Goal: Task Accomplishment & Management: Manage account settings

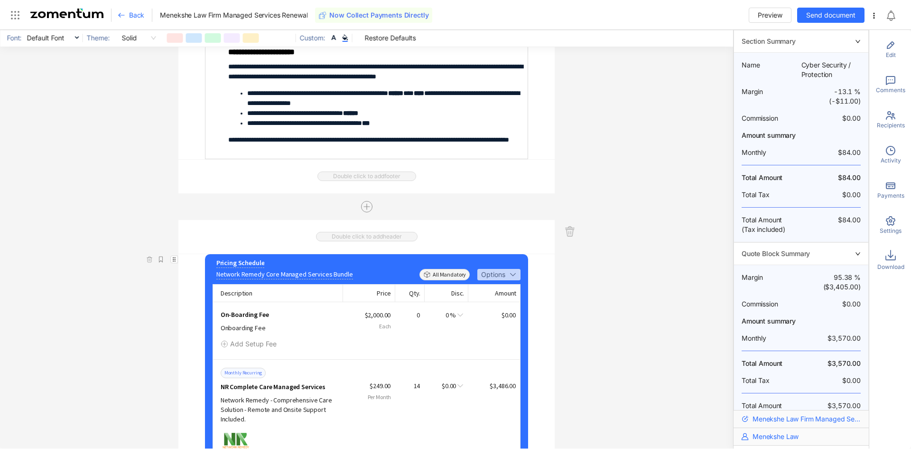
scroll to position [230, 0]
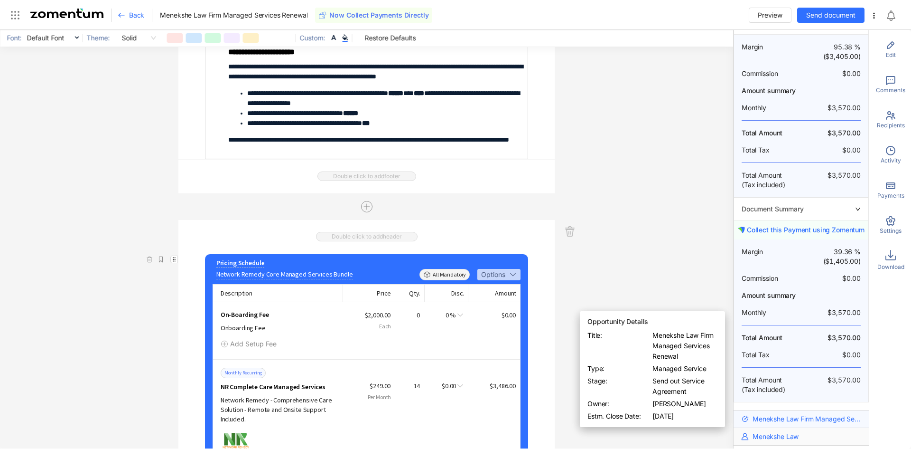
click at [797, 417] on span "Menekshe Law Firm Managed Services Renewal" at bounding box center [807, 418] width 109 height 9
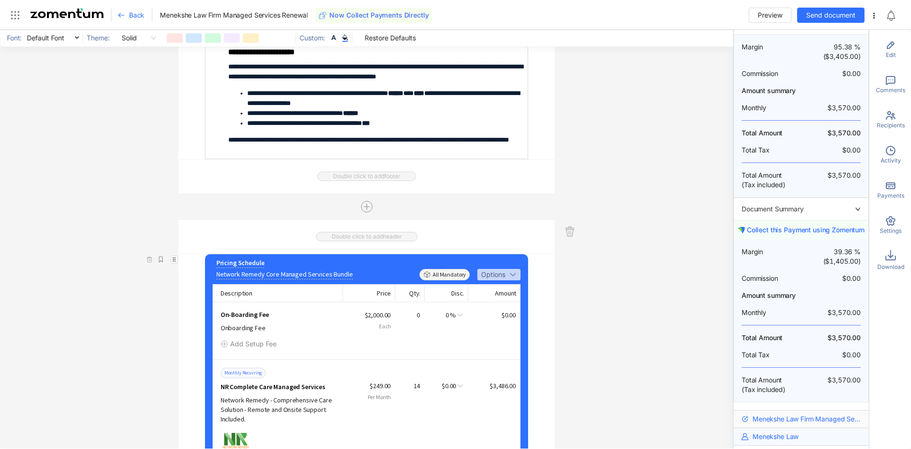
click at [773, 440] on span "Menekshe Law" at bounding box center [776, 435] width 46 height 9
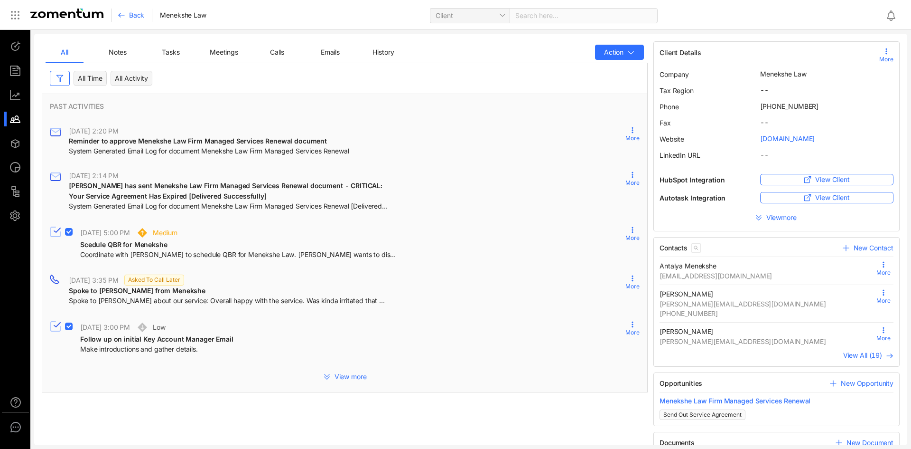
click at [334, 55] on span "Emails" at bounding box center [330, 52] width 19 height 8
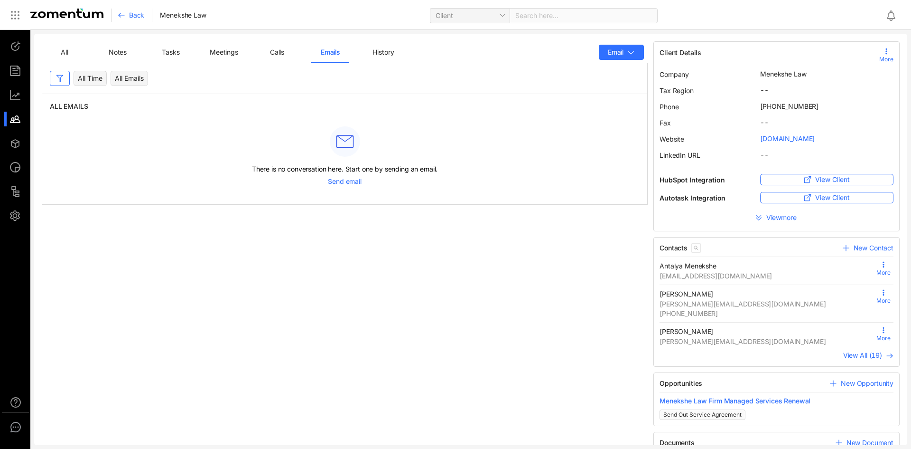
click at [70, 55] on div "All" at bounding box center [64, 52] width 15 height 10
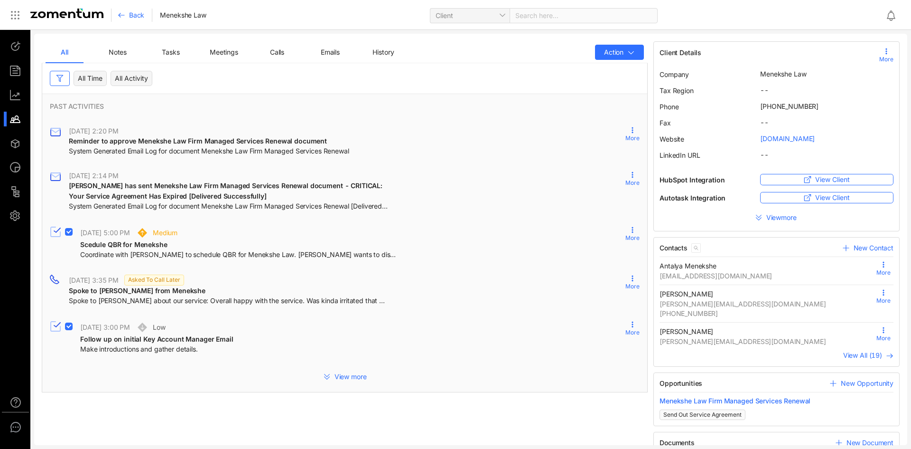
scroll to position [6, 0]
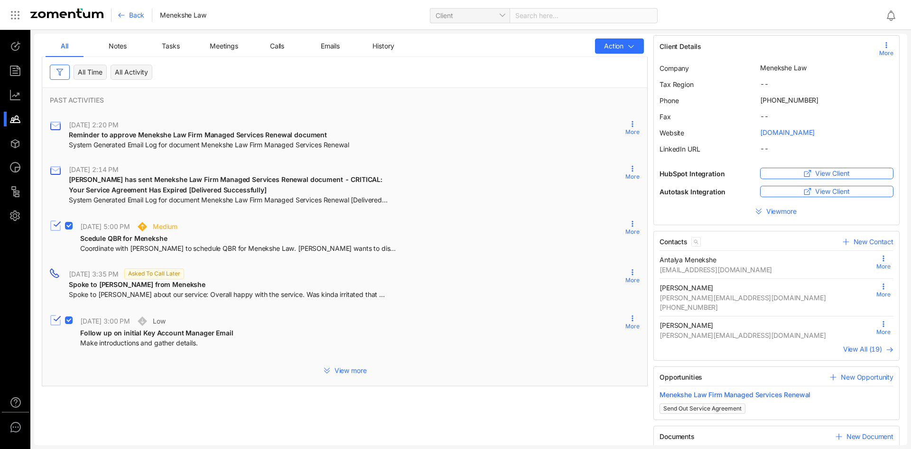
click at [858, 353] on span "View All ( 19 )" at bounding box center [868, 349] width 50 height 10
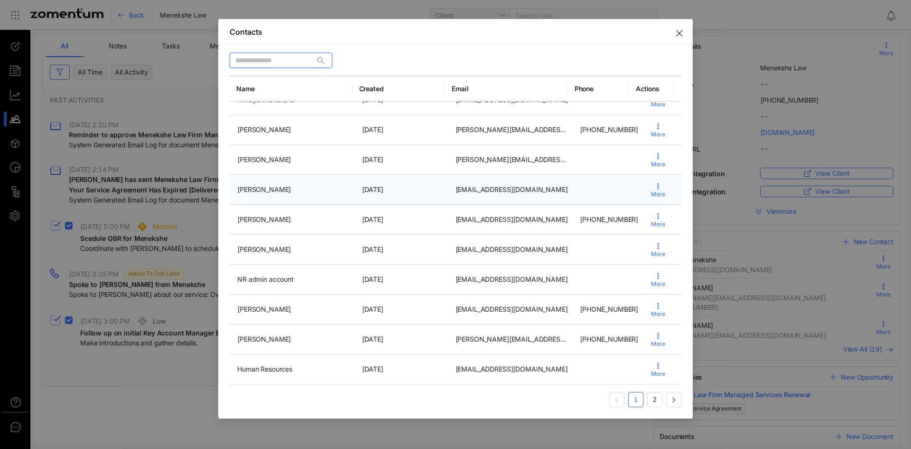
scroll to position [0, 0]
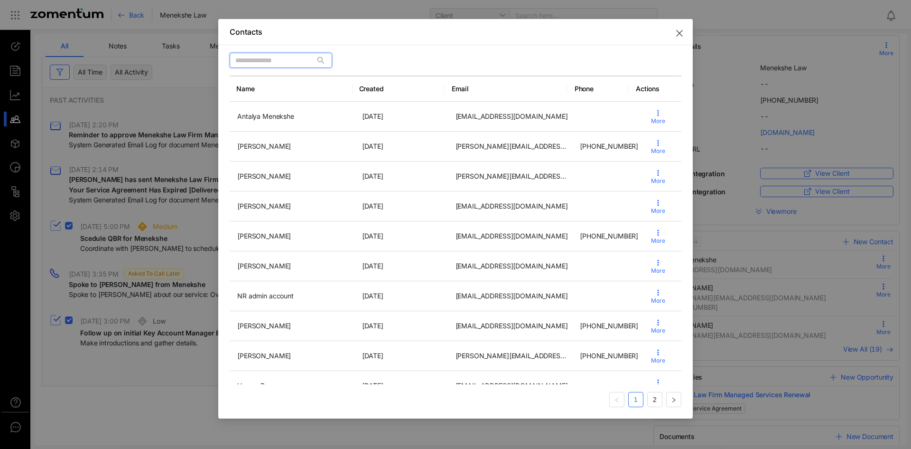
click at [265, 55] on input "text" at bounding box center [276, 60] width 82 height 10
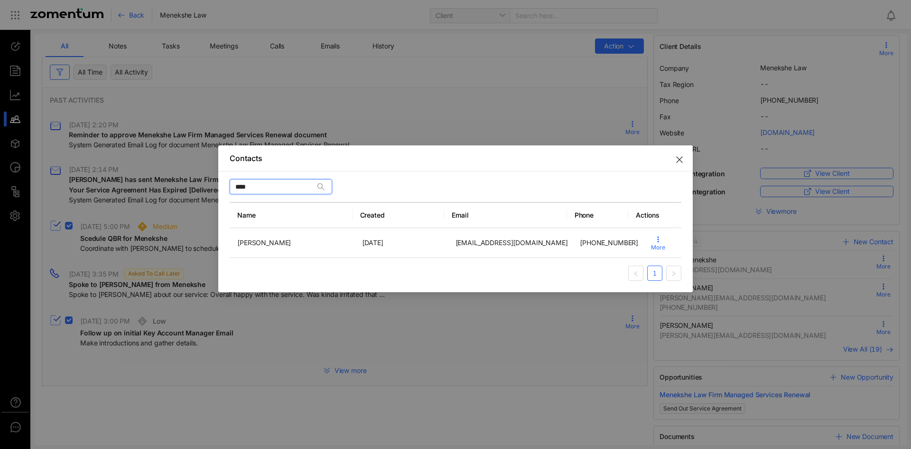
type input "****"
click at [676, 158] on icon "Close" at bounding box center [680, 160] width 8 height 8
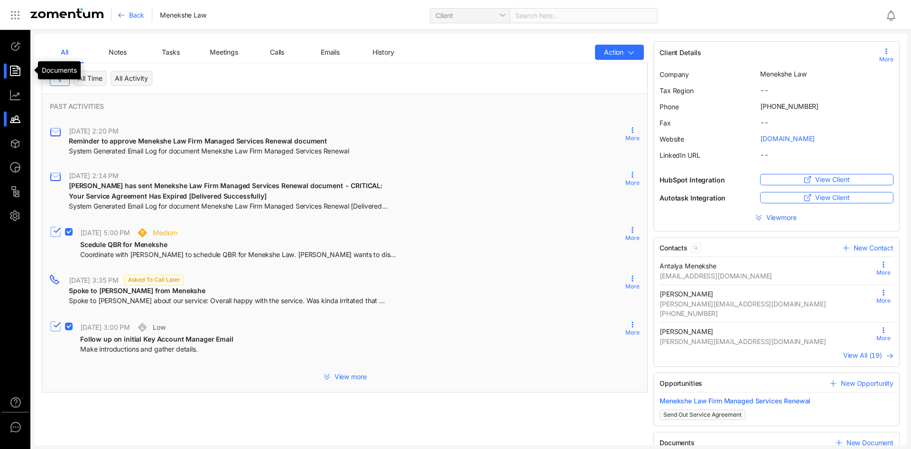
click at [14, 73] on div at bounding box center [19, 71] width 20 height 15
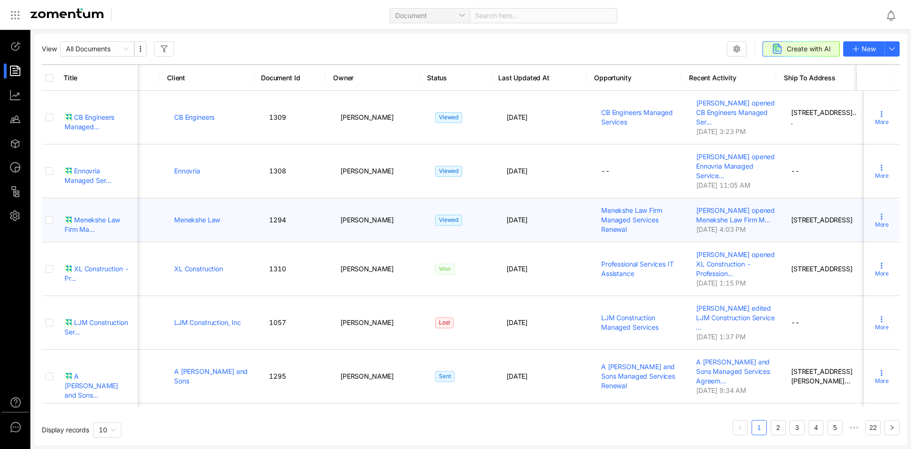
scroll to position [0, 48]
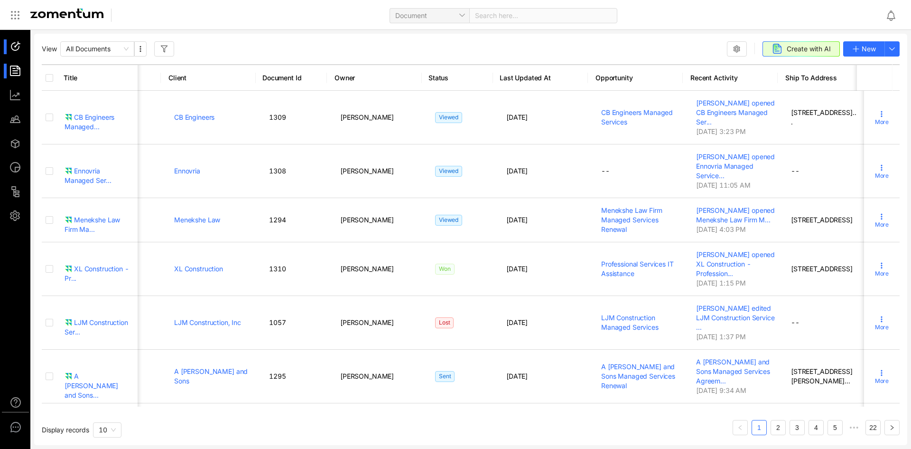
click at [19, 53] on div at bounding box center [19, 46] width 20 height 15
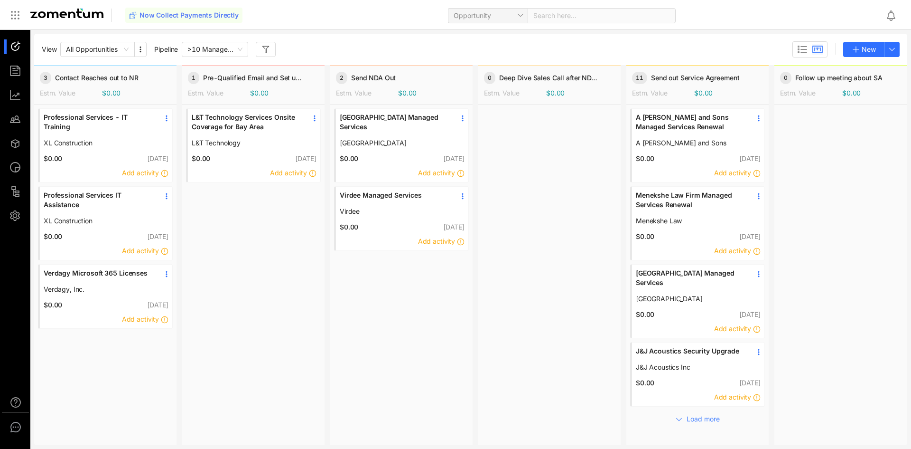
drag, startPoint x: 665, startPoint y: 212, endPoint x: 658, endPoint y: 206, distance: 8.5
click at [658, 206] on span "Menekshe Law Firm Managed Services Renewal" at bounding box center [690, 199] width 109 height 19
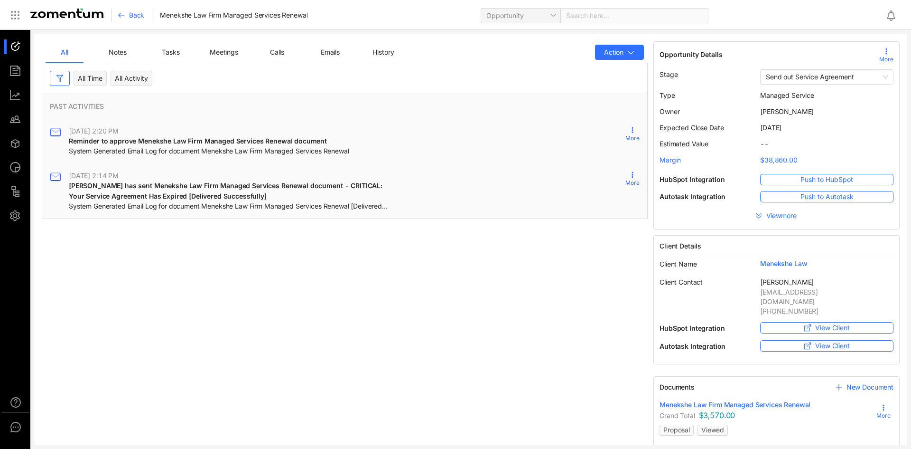
click at [640, 55] on div "All Notes Tasks Meetings Calls Emails History Action" at bounding box center [345, 52] width 606 height 22
click at [638, 54] on button "Action" at bounding box center [619, 52] width 49 height 15
click at [603, 99] on span "Add Task" at bounding box center [603, 99] width 56 height 10
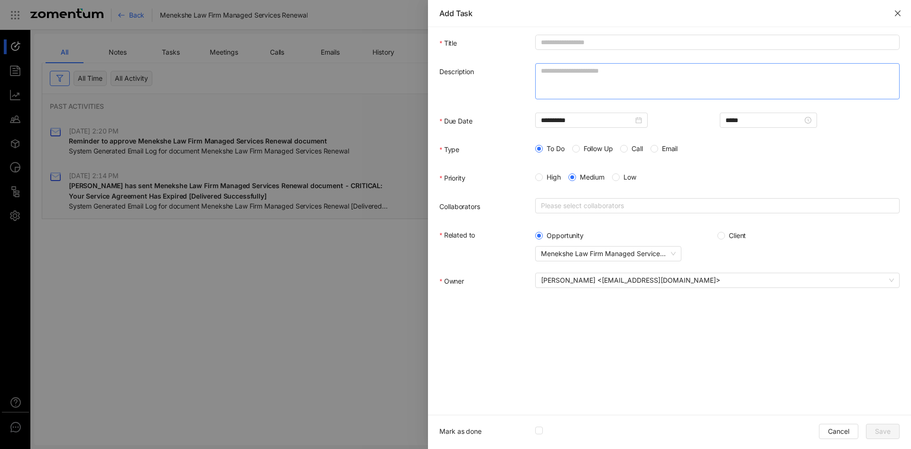
drag, startPoint x: 893, startPoint y: 10, endPoint x: 855, endPoint y: 84, distance: 82.6
click at [855, 84] on div "**********" at bounding box center [669, 224] width 483 height 449
click at [583, 149] on span "Follow Up" at bounding box center [598, 148] width 37 height 9
click at [827, 430] on button "Cancel" at bounding box center [838, 430] width 39 height 15
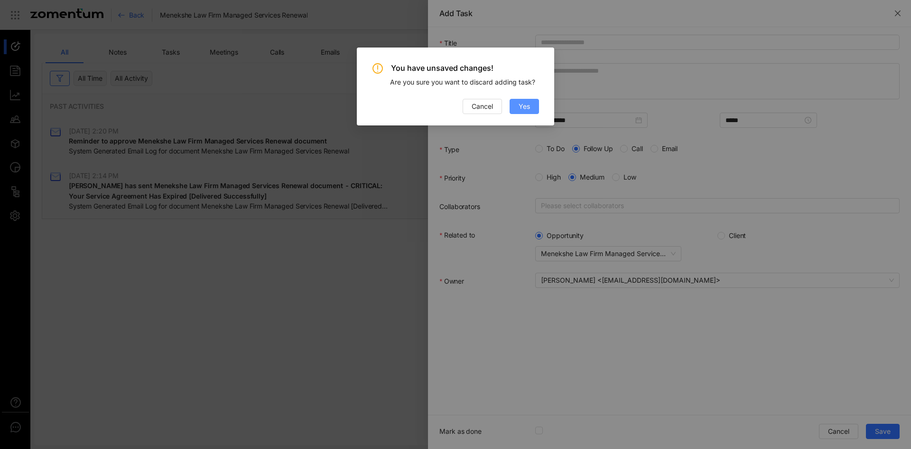
click at [524, 104] on span "Yes" at bounding box center [524, 106] width 11 height 10
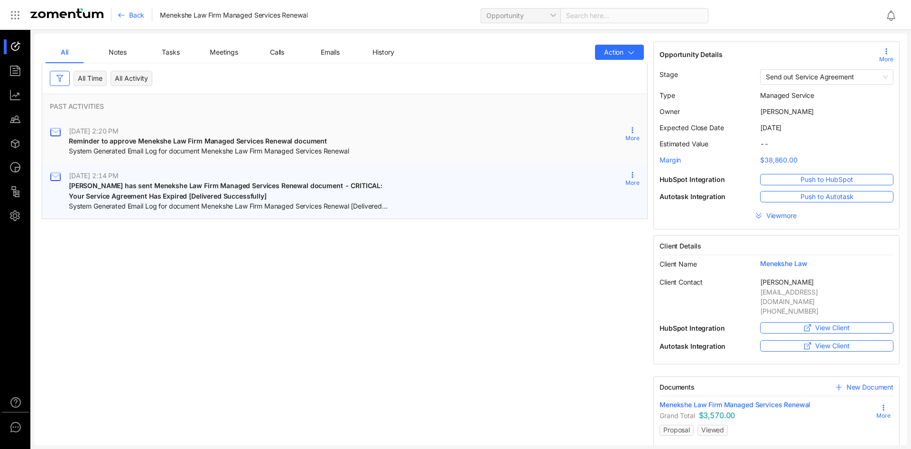
click at [132, 185] on span "Amon has sent Menekshe Law Firm Managed Services Renewal document - CRITICAL: Y…" at bounding box center [227, 190] width 316 height 19
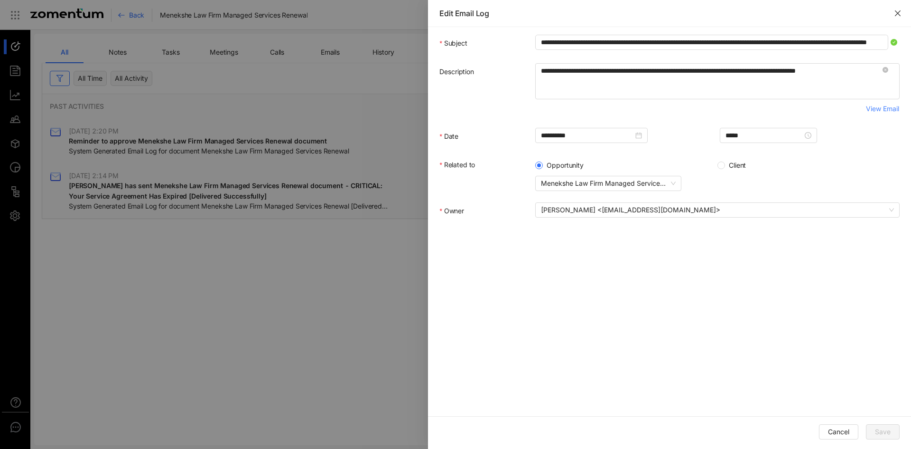
click at [903, 14] on button "Close" at bounding box center [898, 13] width 27 height 27
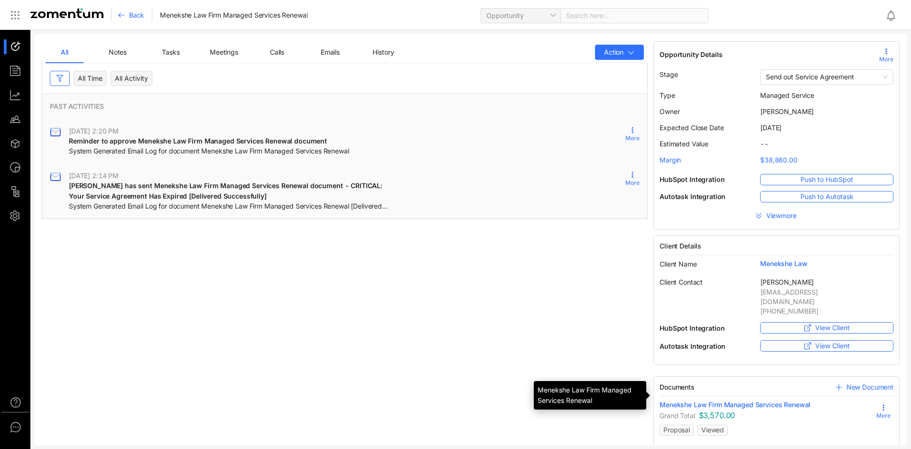
scroll to position [0, 0]
click at [705, 399] on span "Menekshe Law Firm Managed Services Renewal" at bounding box center [735, 403] width 151 height 9
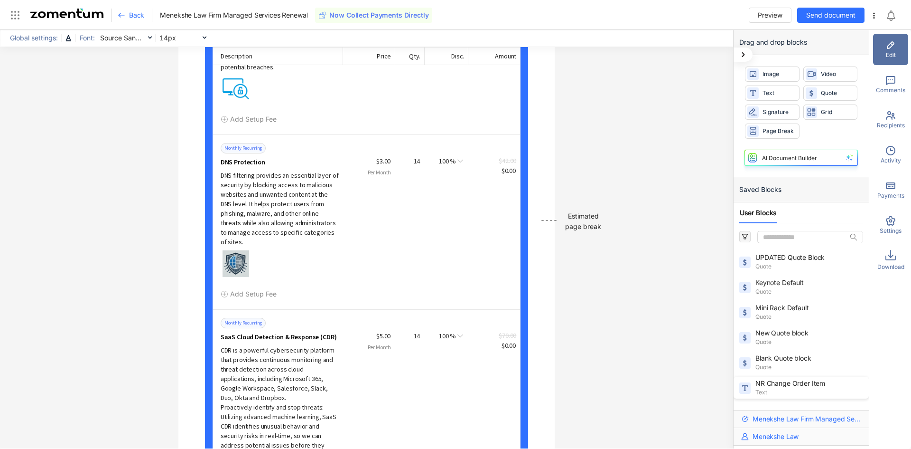
scroll to position [12973, 0]
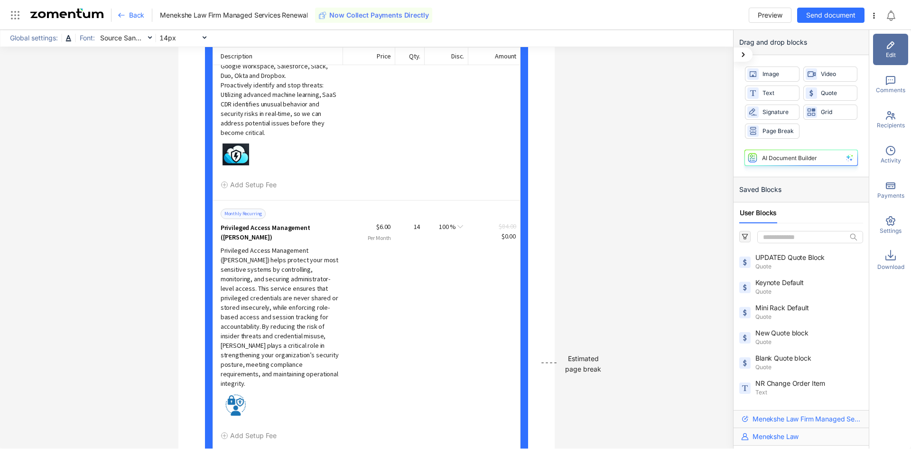
drag, startPoint x: 736, startPoint y: 387, endPoint x: 603, endPoint y: 269, distance: 178.2
click at [603, 269] on div "**********" at bounding box center [366, 239] width 733 height 418
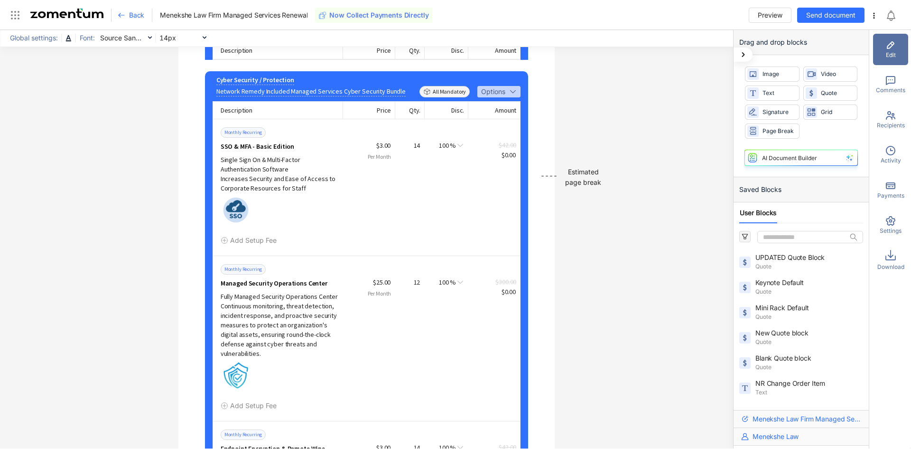
scroll to position [11848, 0]
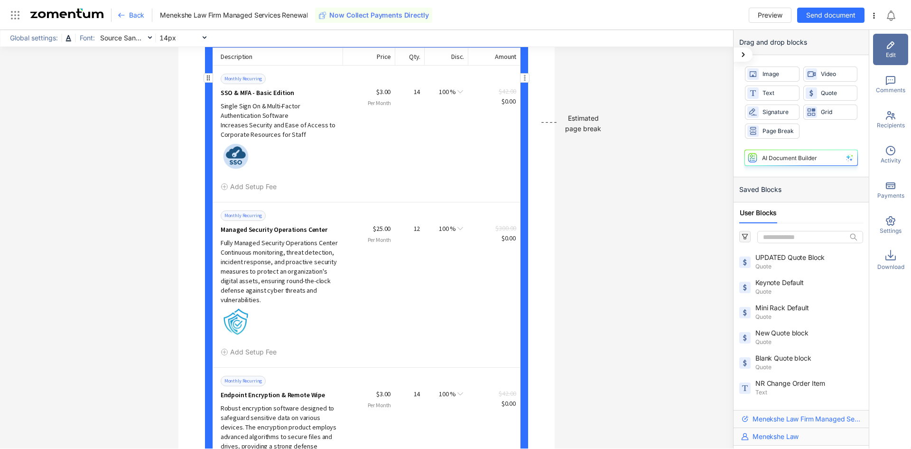
drag, startPoint x: 276, startPoint y: 107, endPoint x: 298, endPoint y: 117, distance: 24.4
drag, startPoint x: 298, startPoint y: 117, endPoint x: 197, endPoint y: 92, distance: 104.2
click at [140, 93] on div "**********" at bounding box center [366, 239] width 733 height 418
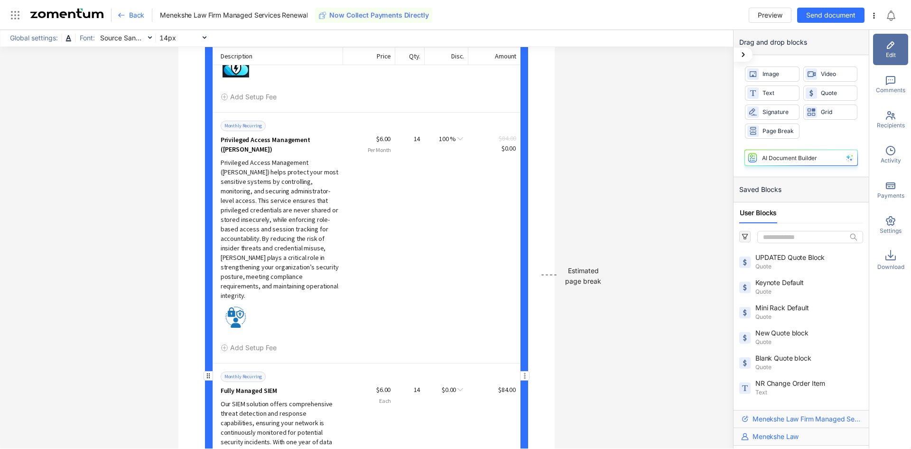
scroll to position [12939, 0]
